Goal: Task Accomplishment & Management: Use online tool/utility

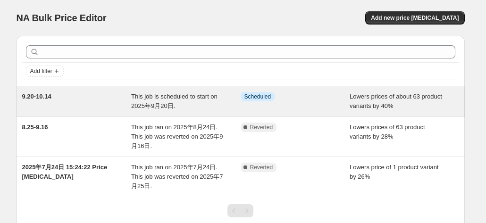
drag, startPoint x: 194, startPoint y: 101, endPoint x: 195, endPoint y: 106, distance: 4.8
click at [195, 106] on div "This job is scheduled to start on 2025年9月20日." at bounding box center [185, 101] width 109 height 19
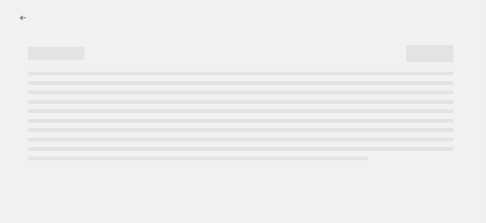
select select "percentage"
select select "no_change"
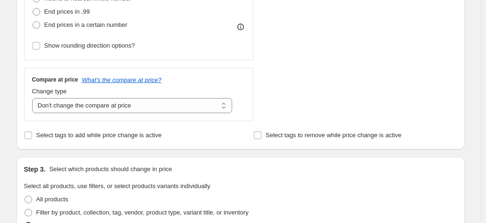
scroll to position [283, 0]
